Goal: Find specific page/section: Find specific page/section

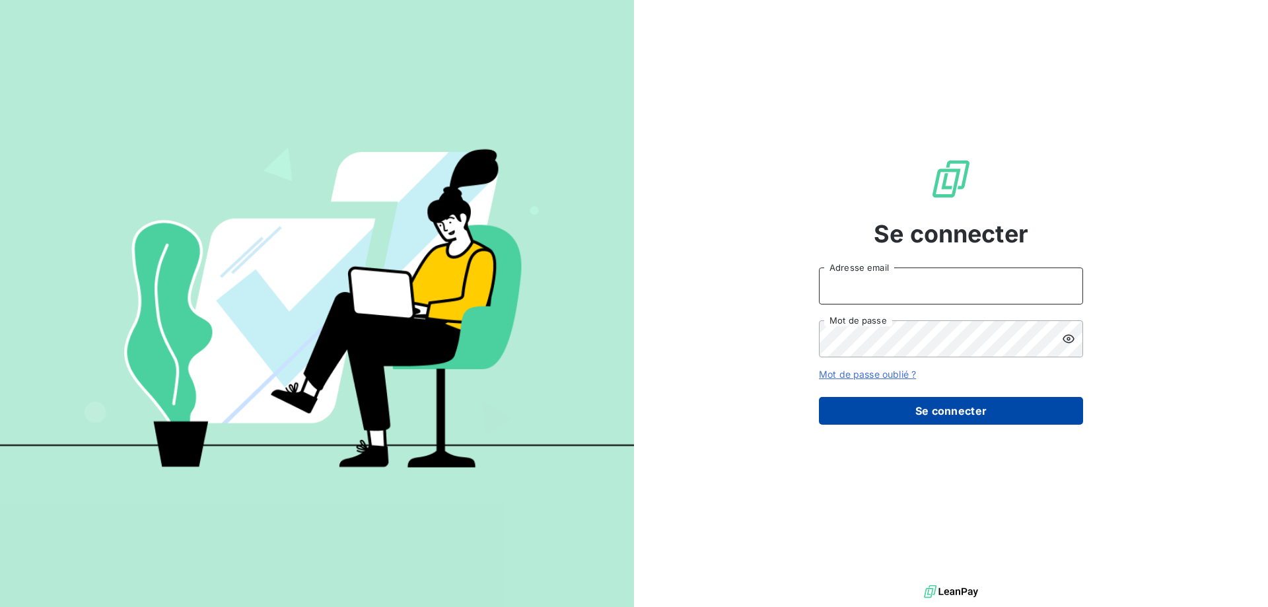
type input "[PERSON_NAME][EMAIL_ADDRESS][PERSON_NAME][DOMAIN_NAME]"
click at [930, 400] on button "Se connecter" at bounding box center [951, 411] width 264 height 28
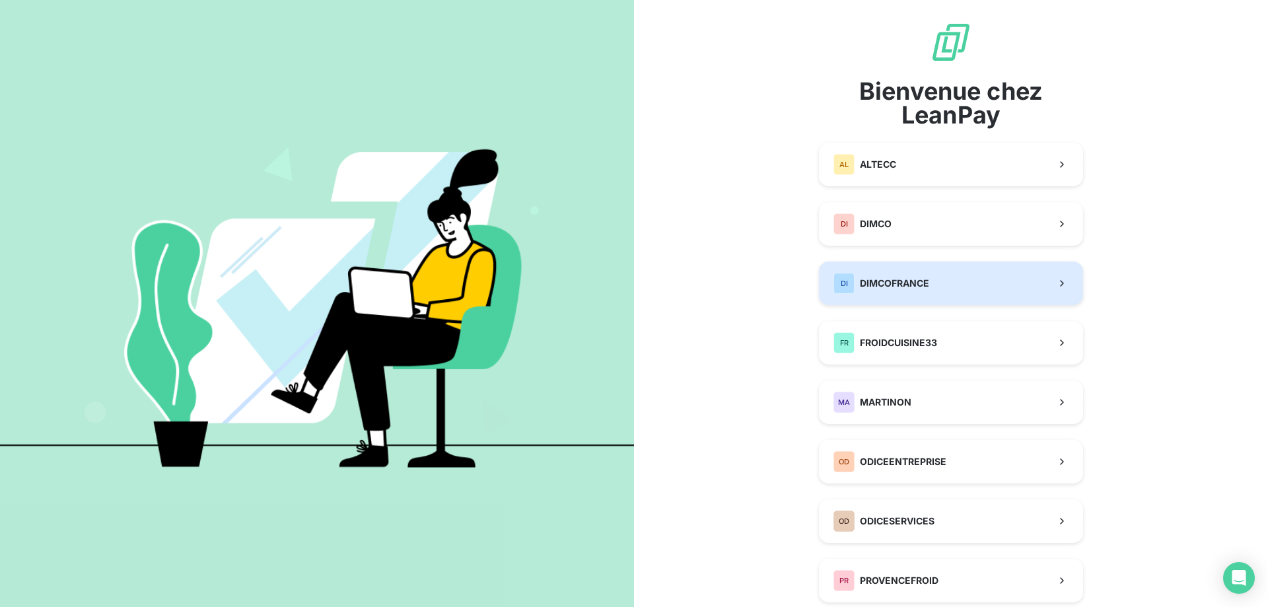
click at [893, 285] on span "DIMCOFRANCE" at bounding box center [894, 283] width 69 height 13
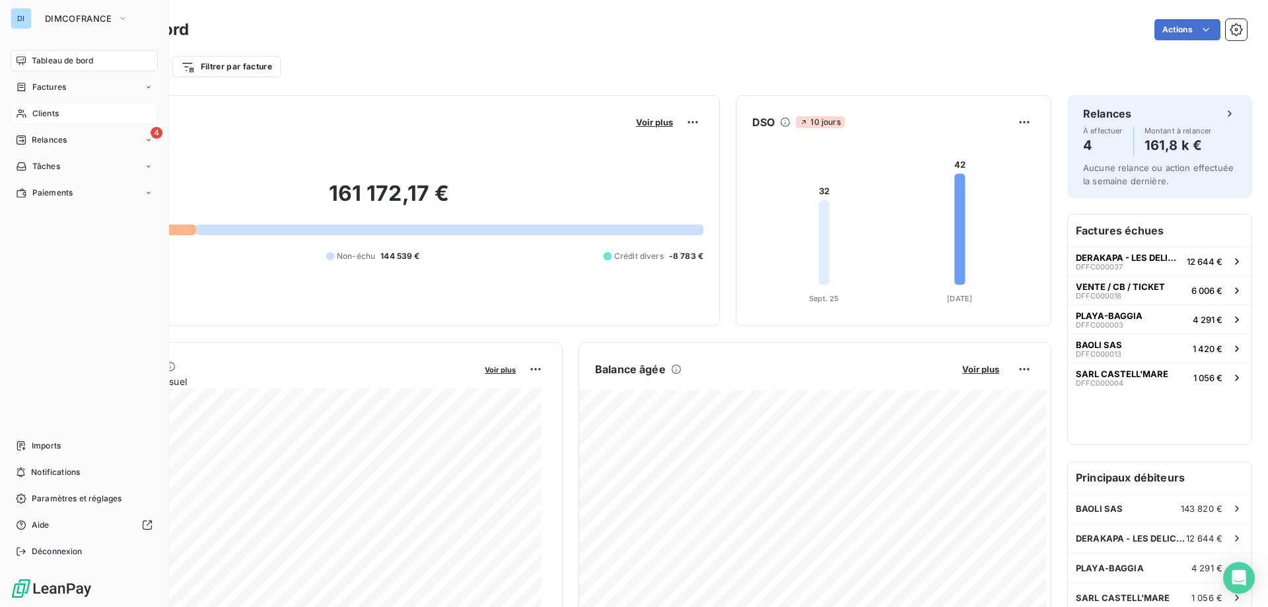
click at [46, 116] on span "Clients" at bounding box center [45, 114] width 26 height 12
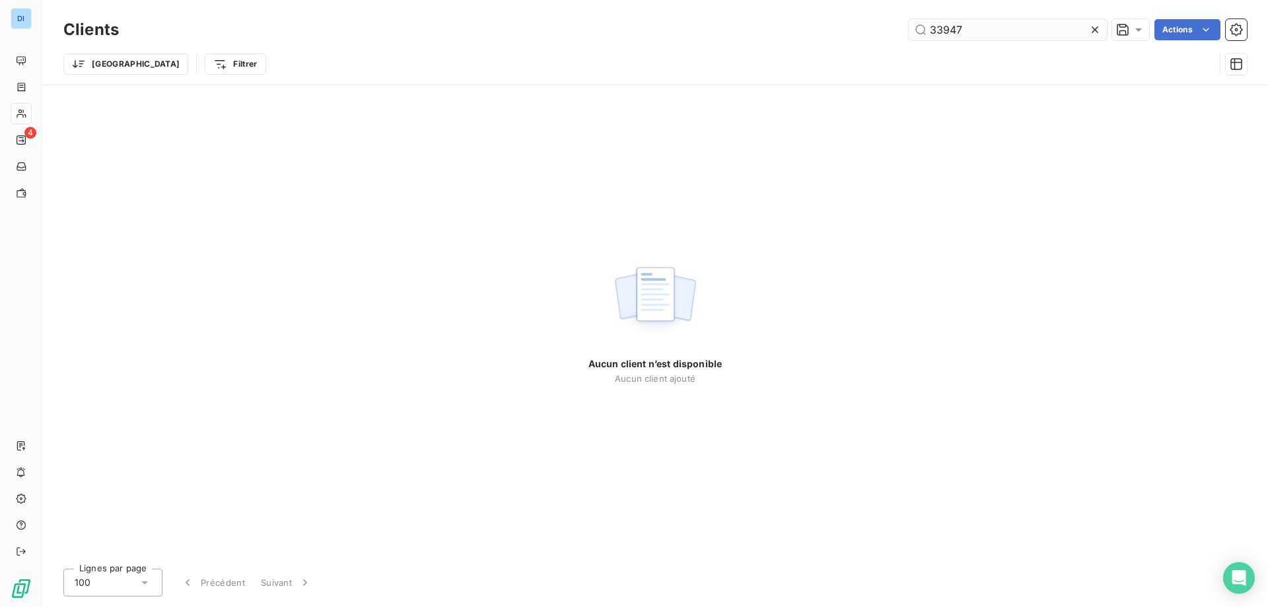
click at [932, 25] on input "33947" at bounding box center [1007, 29] width 198 height 21
click at [999, 24] on input "C000033947" at bounding box center [1007, 29] width 198 height 21
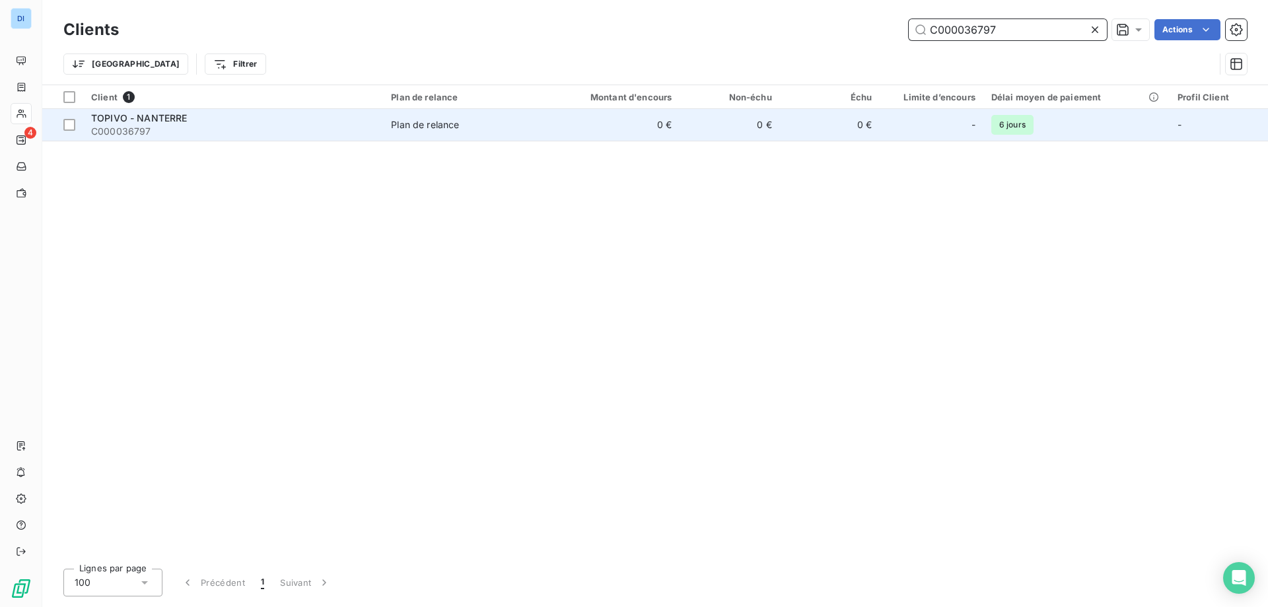
type input "C000036797"
click at [280, 123] on div "TOPIVO - NANTERRE" at bounding box center [233, 118] width 284 height 13
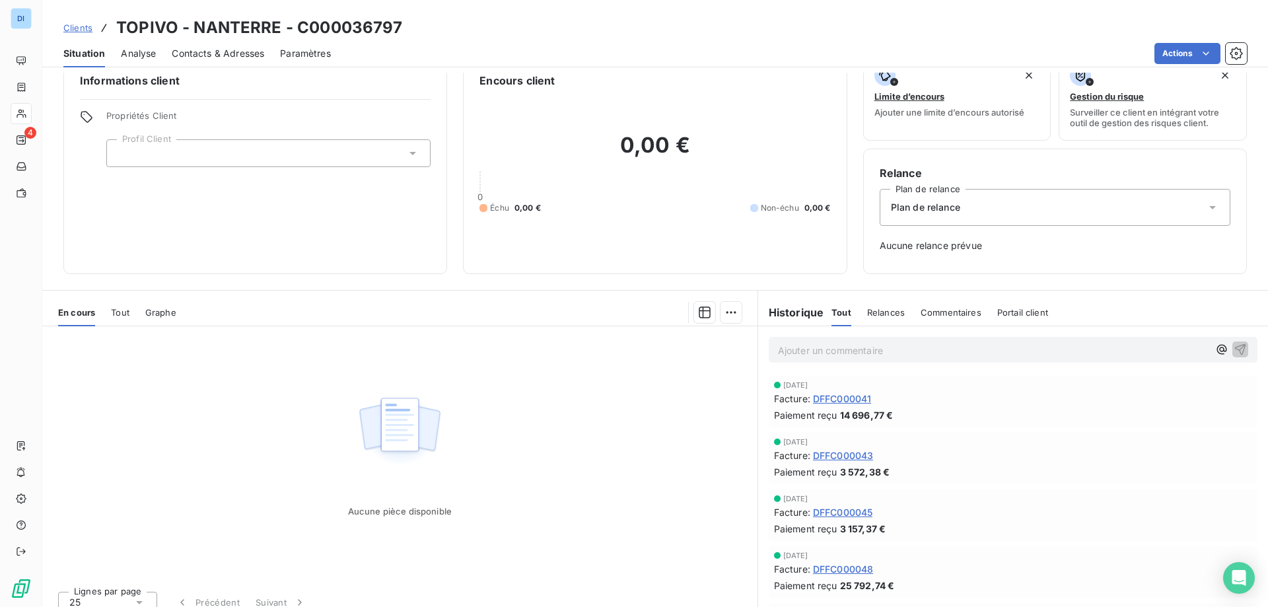
scroll to position [38, 0]
